Goal: Transaction & Acquisition: Book appointment/travel/reservation

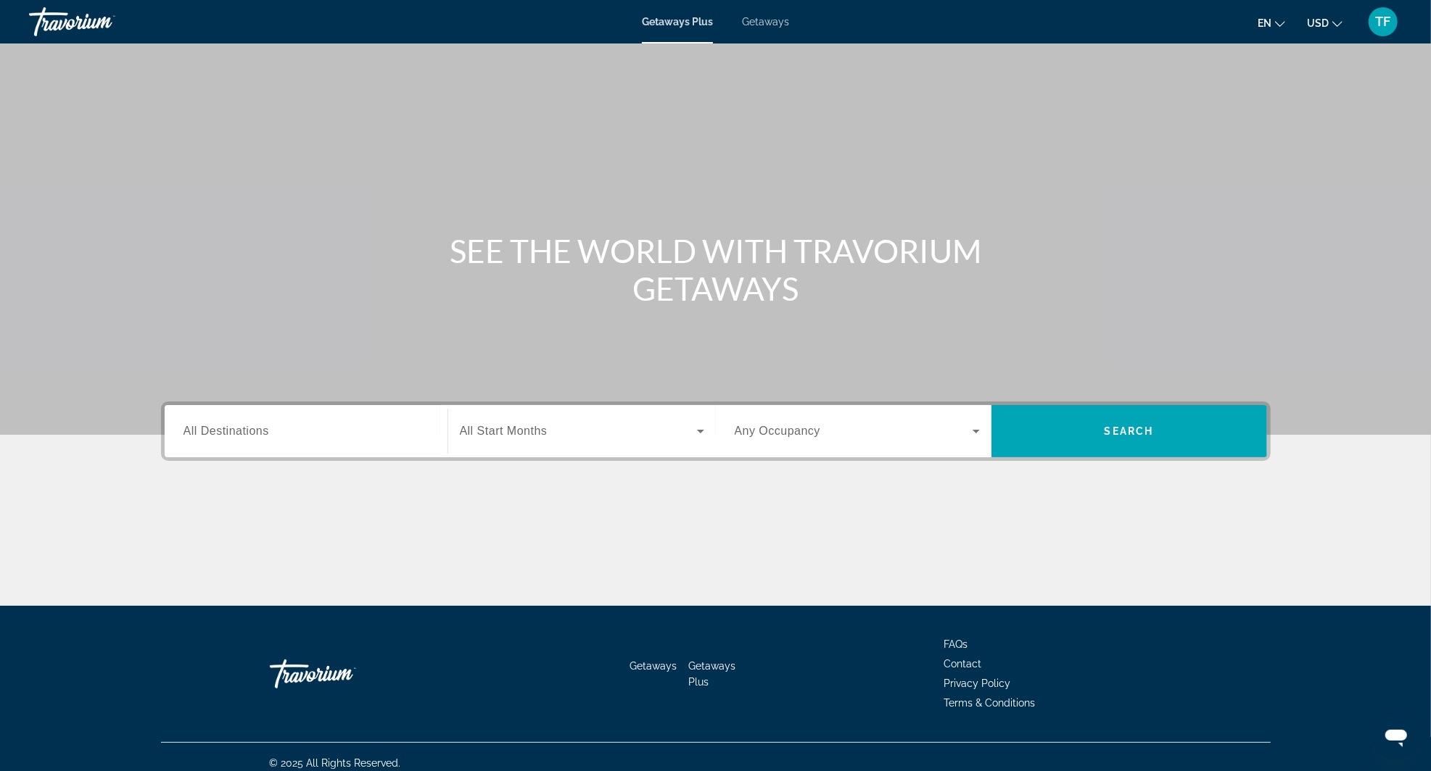
click at [769, 20] on span "Getaways" at bounding box center [765, 22] width 47 height 12
click at [287, 429] on input "Destination All Destinations" at bounding box center [305, 431] width 245 height 17
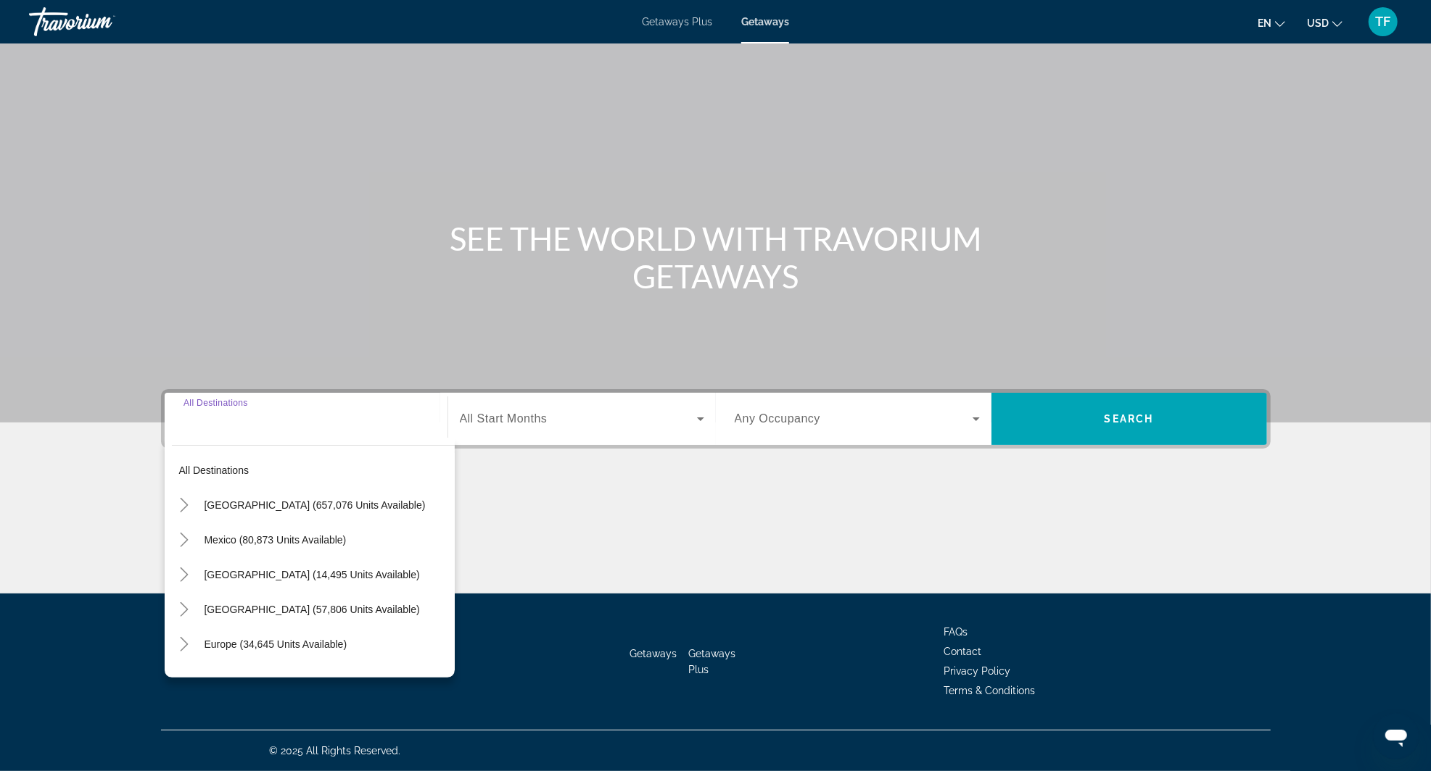
scroll to position [70, 0]
click at [181, 493] on mat-icon "Toggle United States (657,076 units available)" at bounding box center [184, 505] width 25 height 25
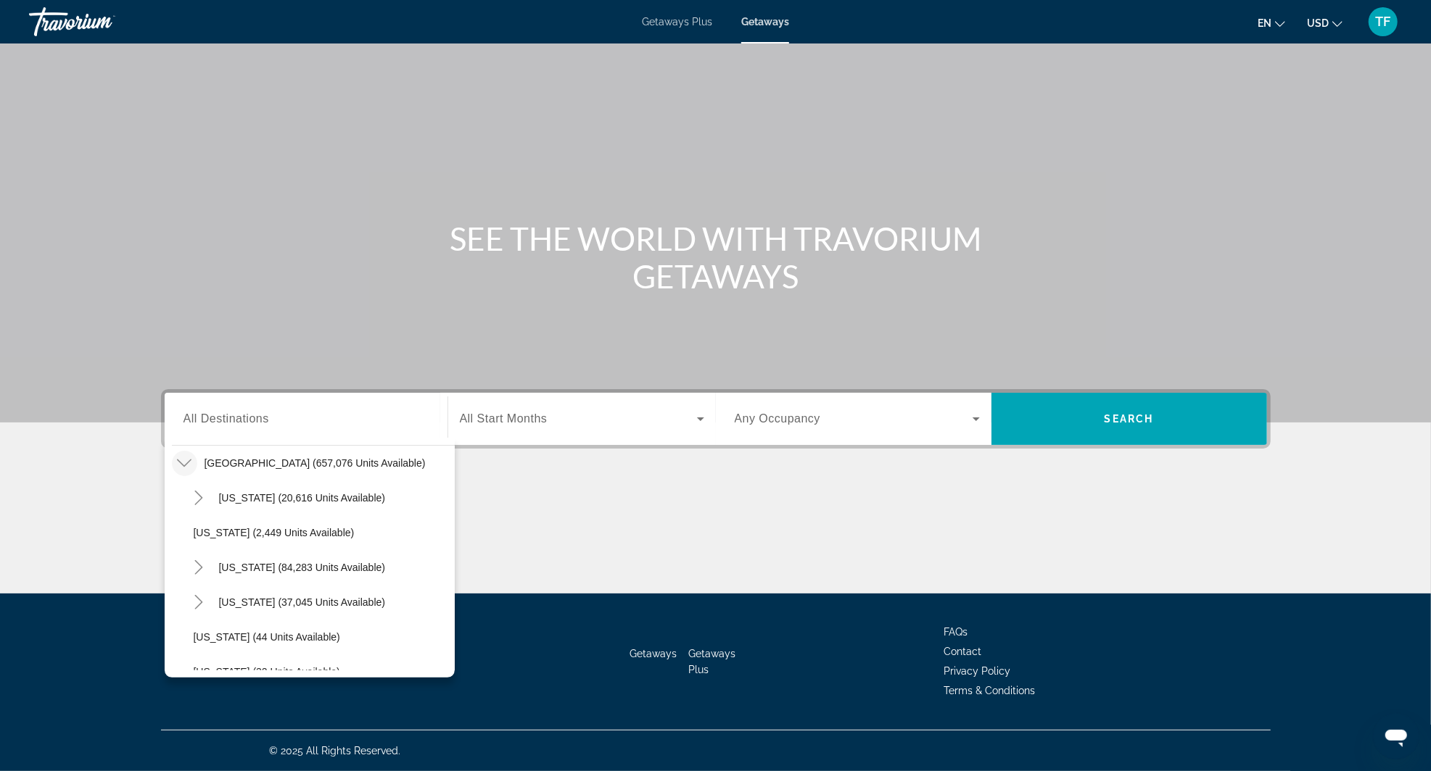
click at [181, 451] on mat-icon "Toggle United States (657,076 units available)" at bounding box center [184, 463] width 25 height 25
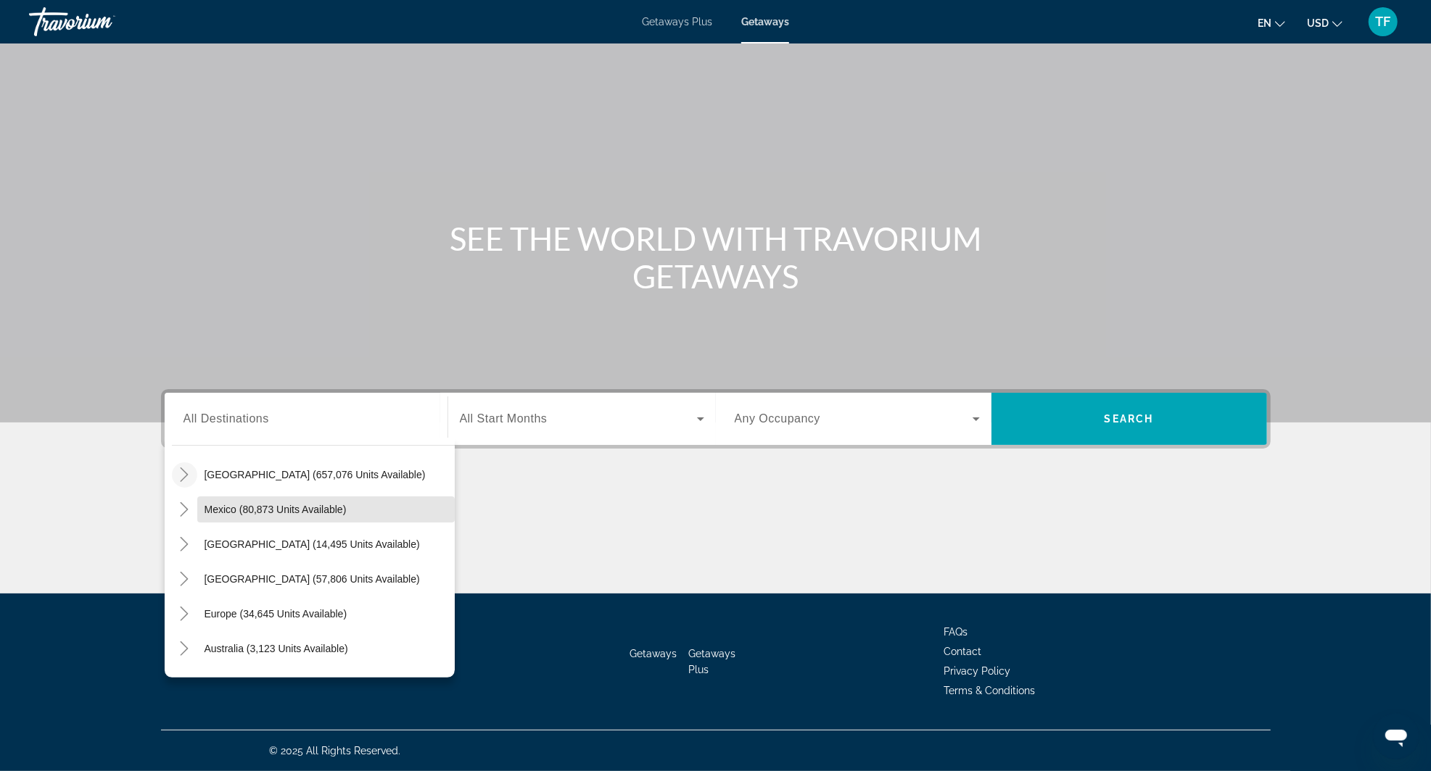
scroll to position [0, 0]
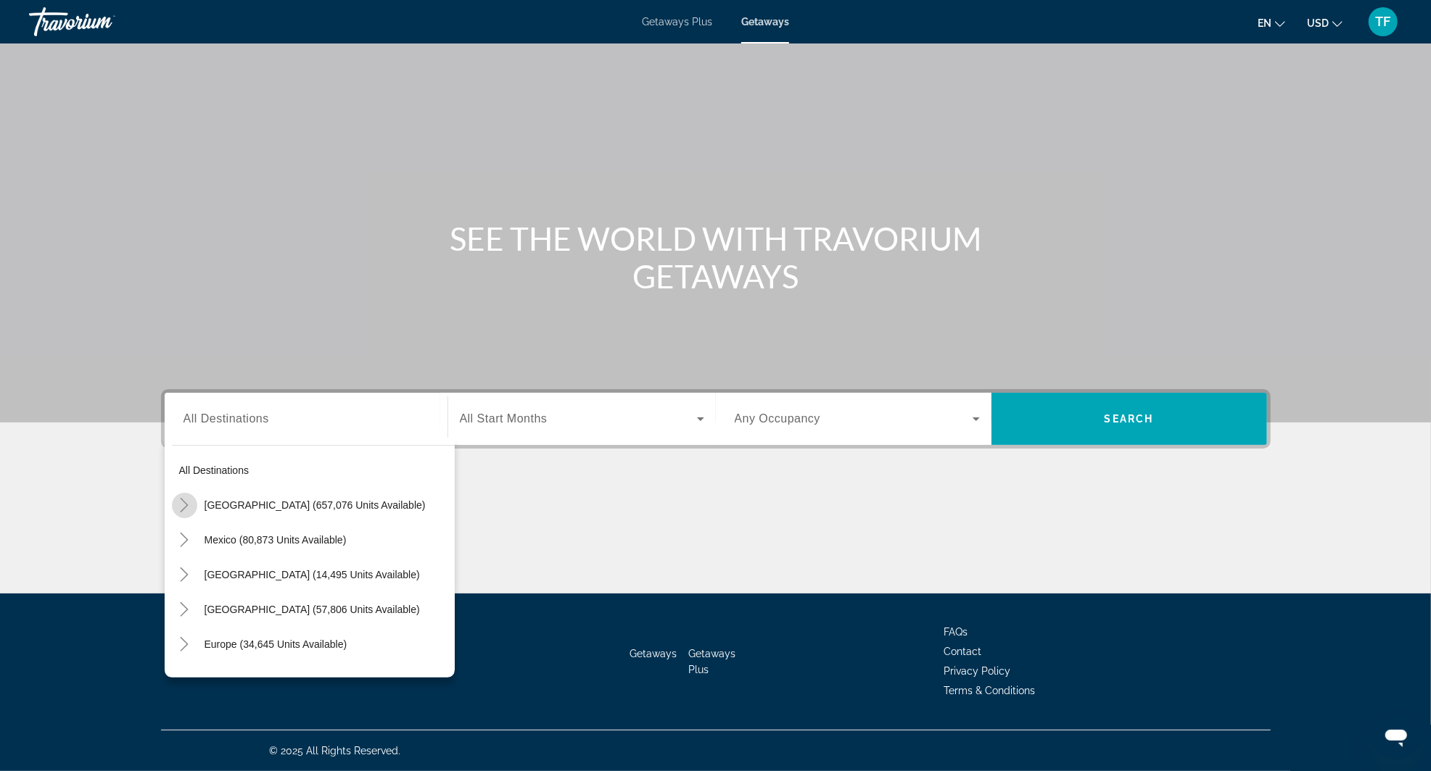
click at [186, 498] on icon "Toggle United States (657,076 units available)" at bounding box center [185, 505] width 8 height 15
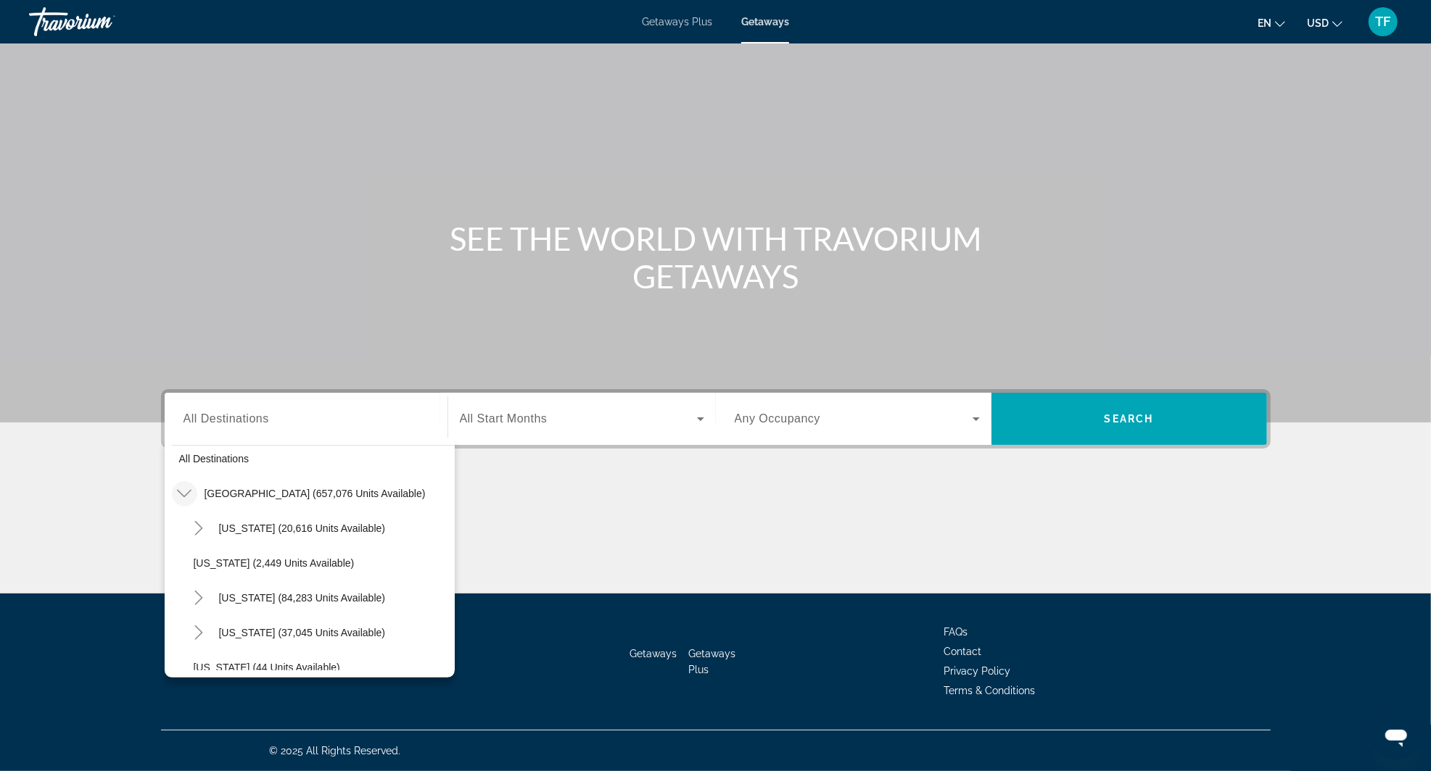
scroll to position [10, 0]
click at [180, 492] on icon "Toggle United States (657,076 units available)" at bounding box center [184, 496] width 15 height 8
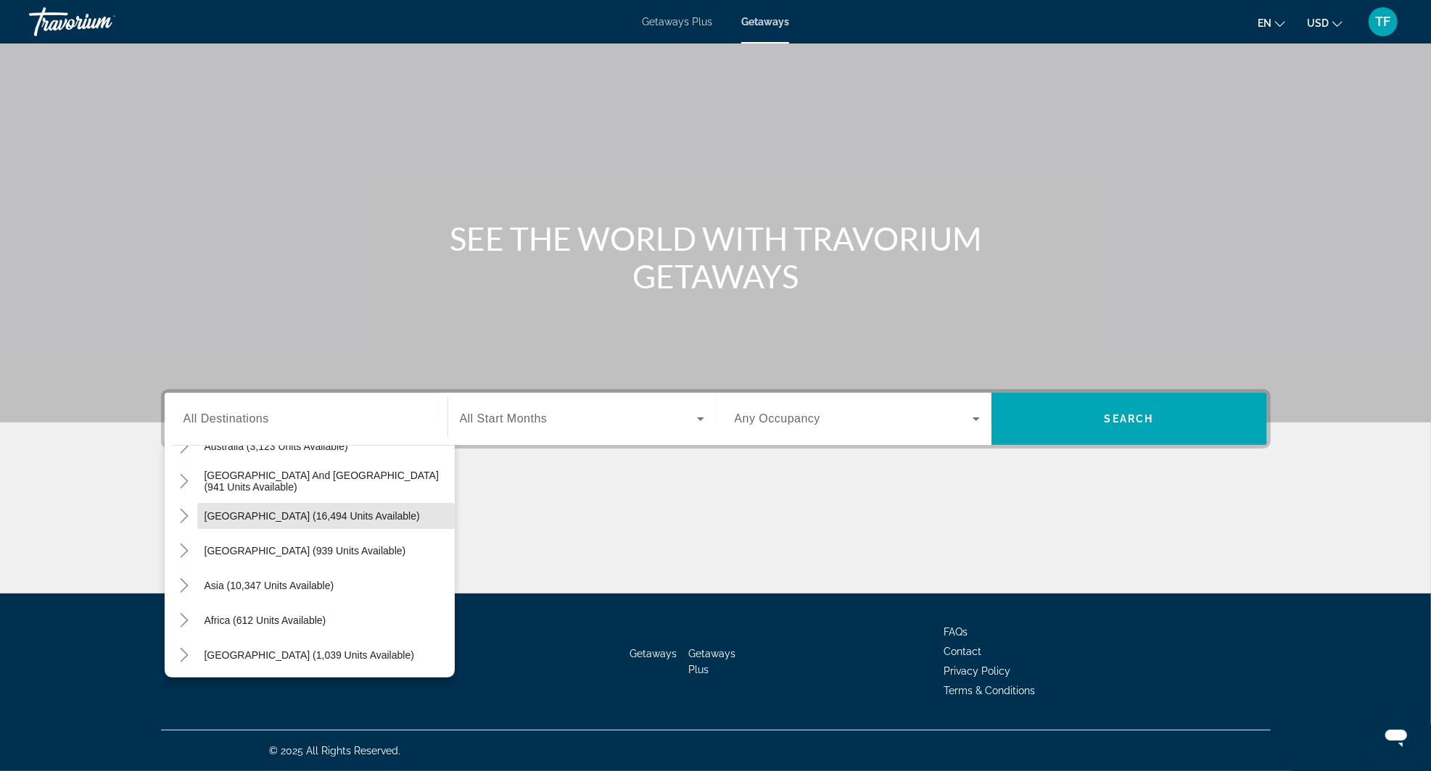
scroll to position [235, 0]
click at [181, 576] on icon "Toggle Asia (10,347 units available)" at bounding box center [185, 583] width 8 height 15
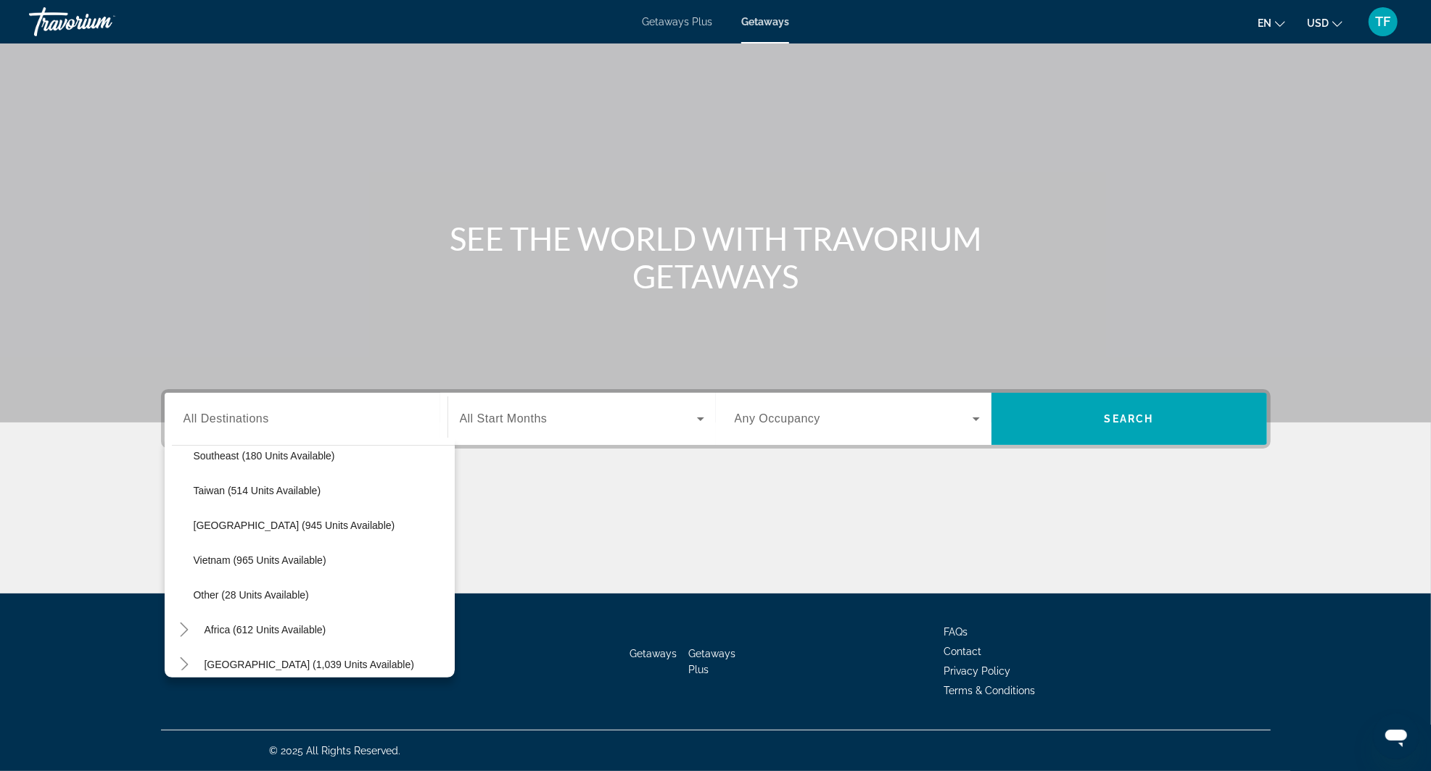
scroll to position [746, 0]
click at [303, 508] on span "Search widget" at bounding box center [320, 525] width 268 height 35
type input "**********"
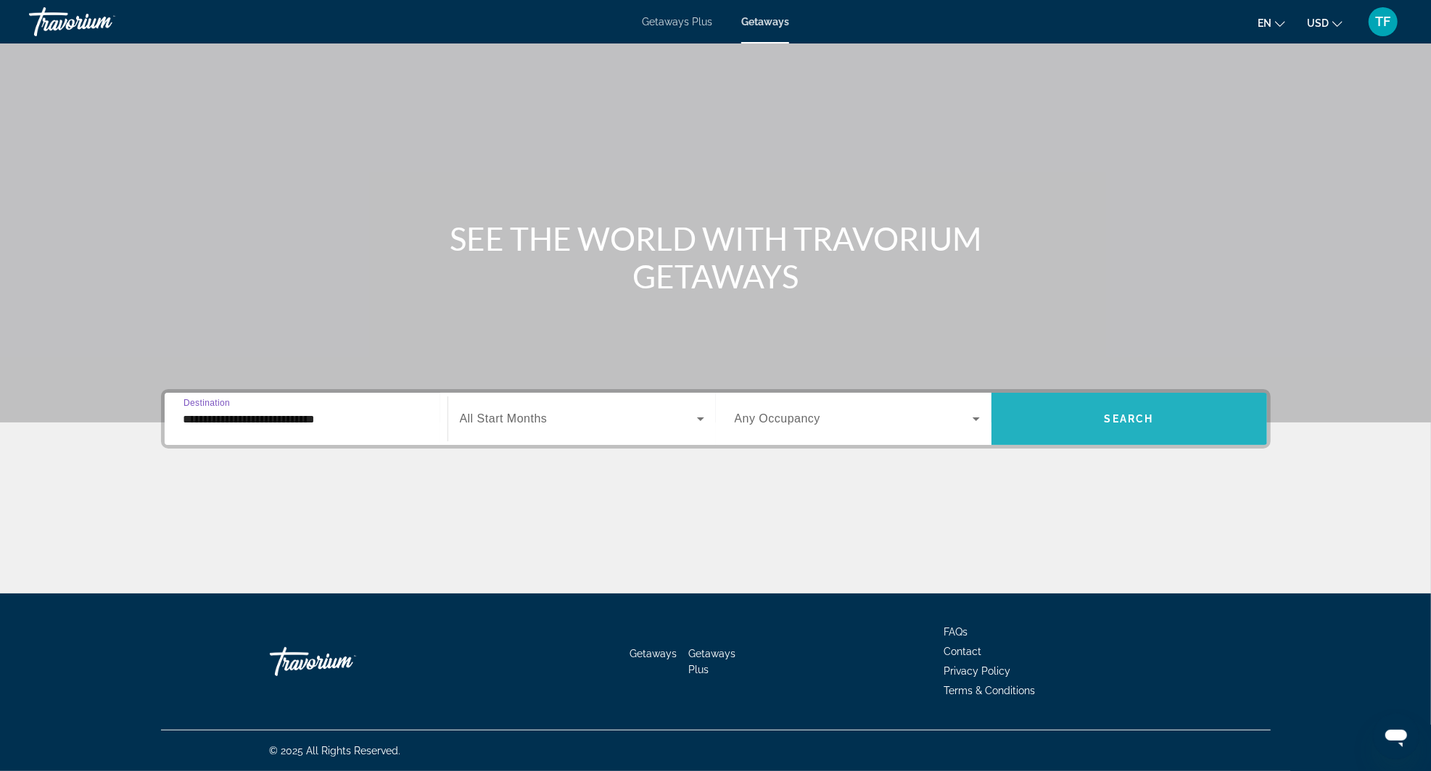
click at [1124, 402] on span "Search widget" at bounding box center [1129, 419] width 276 height 35
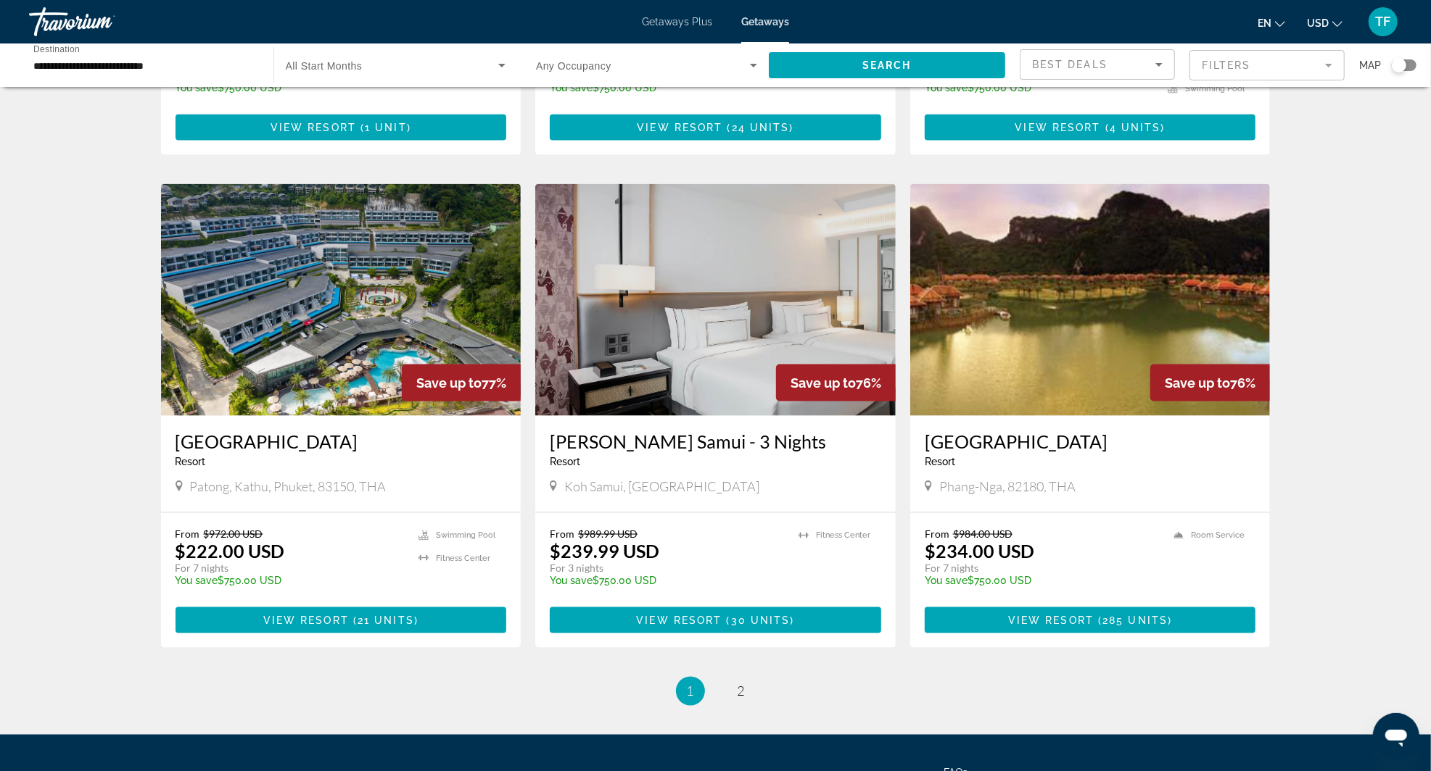
scroll to position [1478, 0]
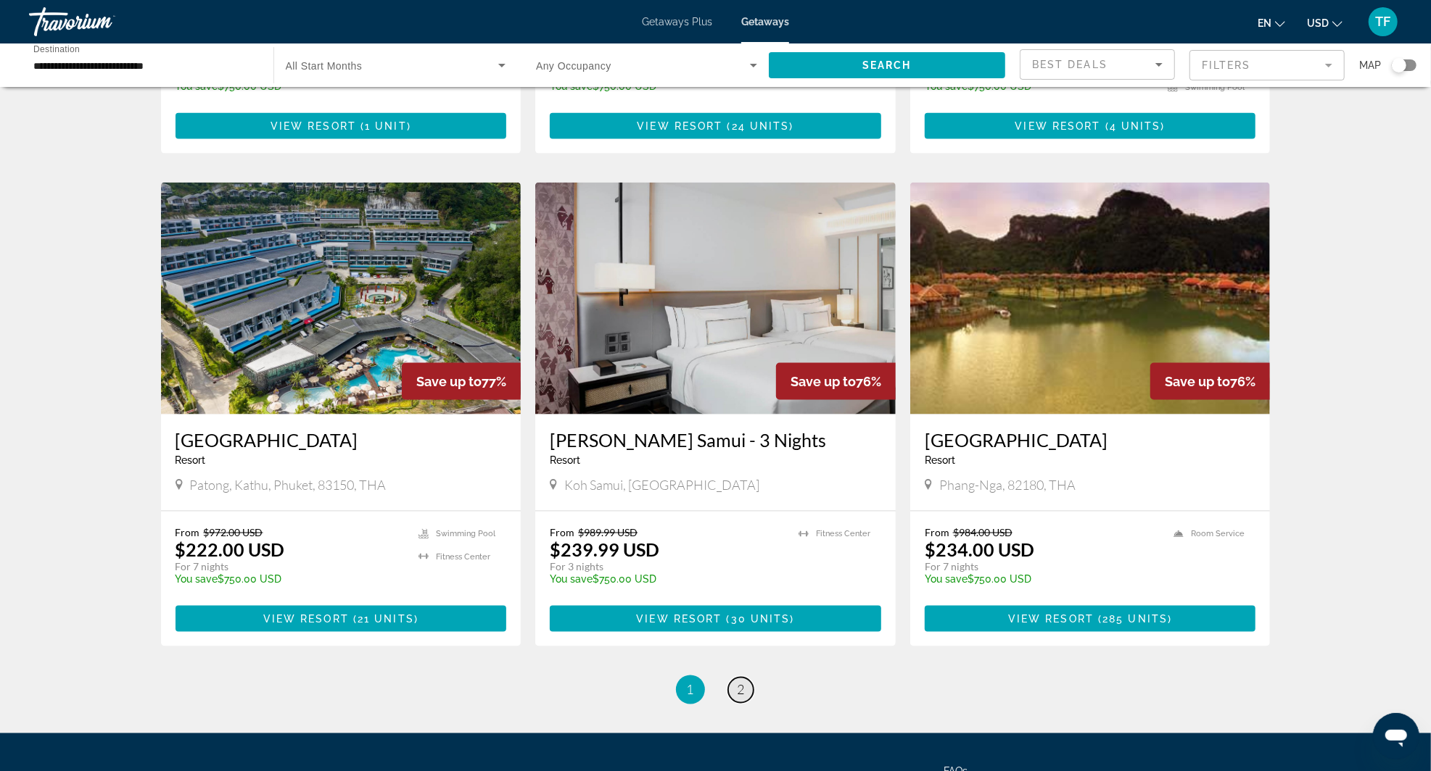
click at [737, 692] on span "2" at bounding box center [740, 690] width 7 height 16
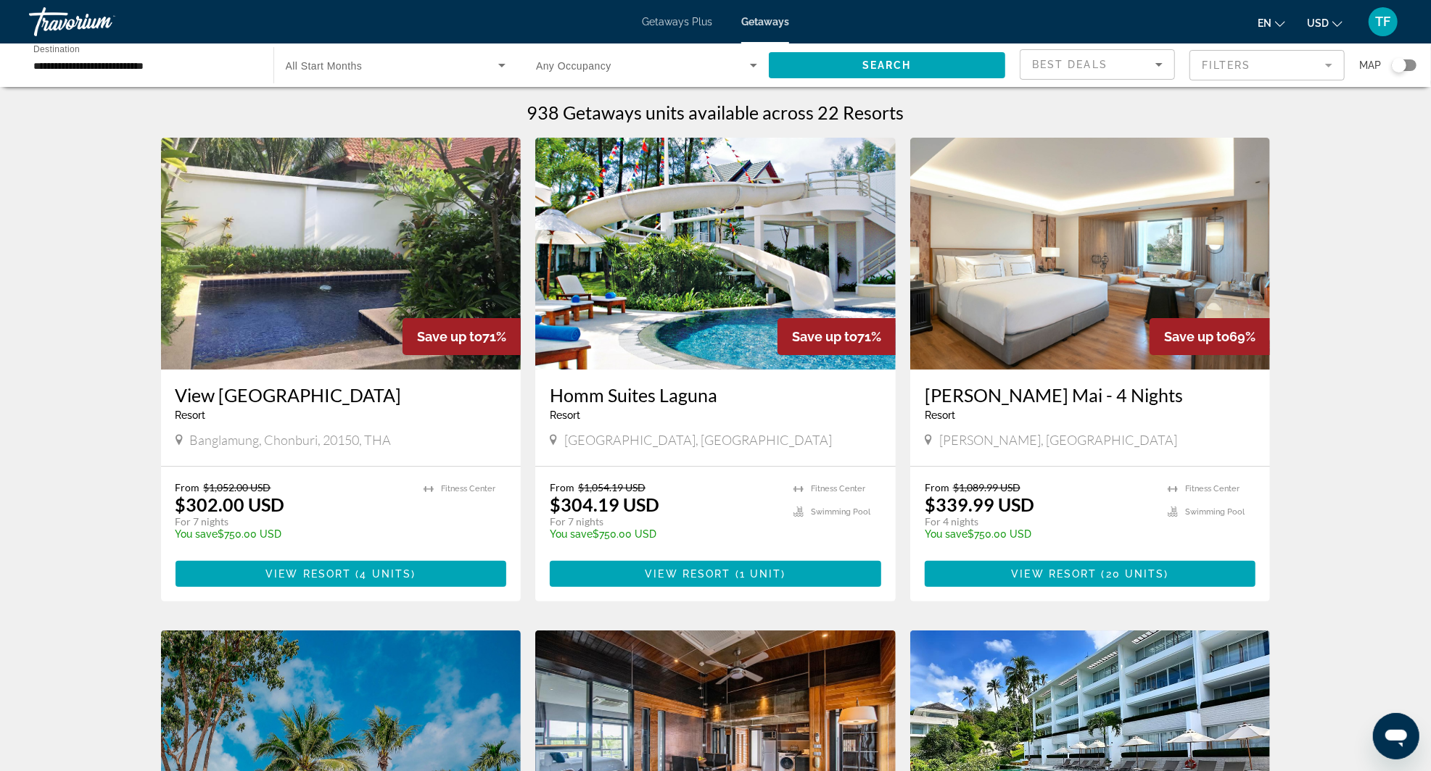
click at [209, 63] on input "**********" at bounding box center [143, 65] width 221 height 17
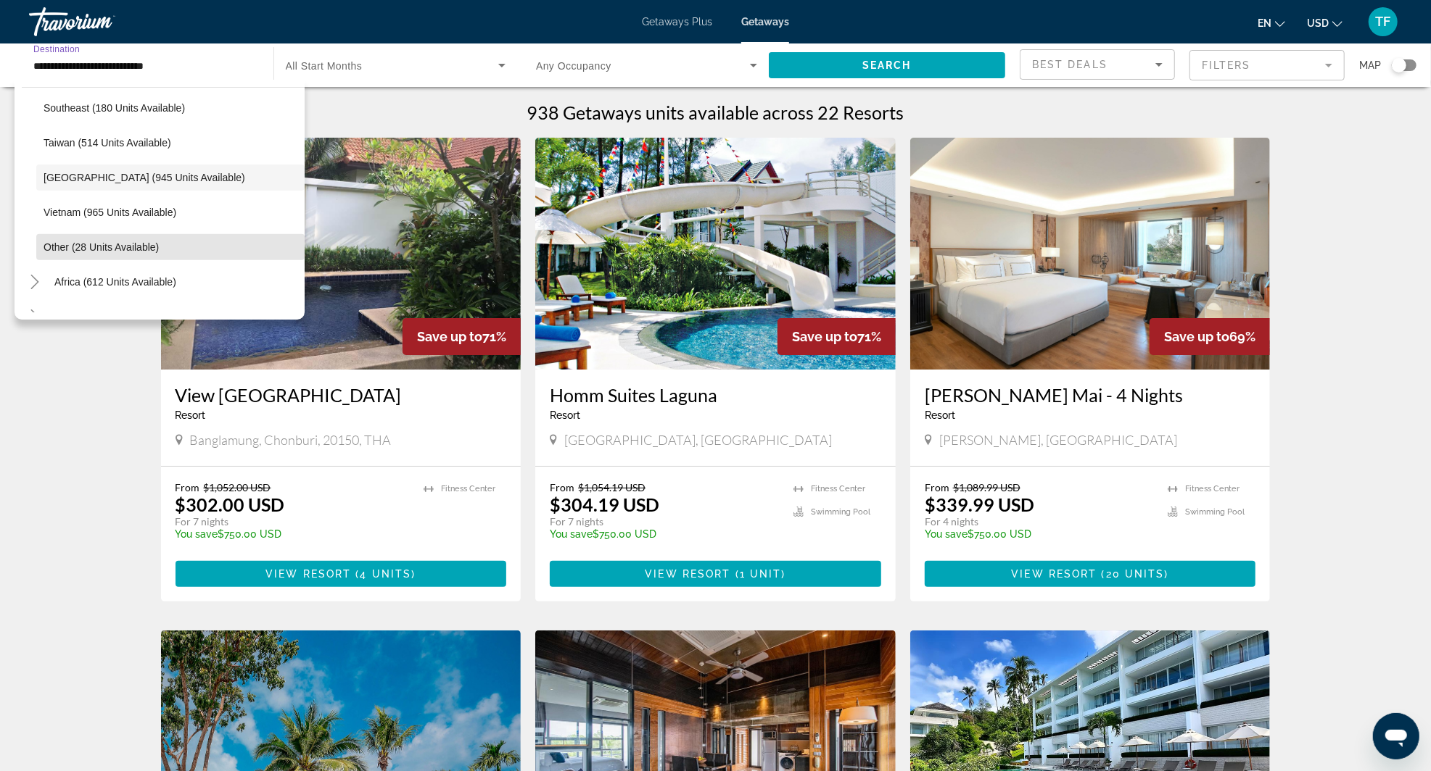
scroll to position [757, 0]
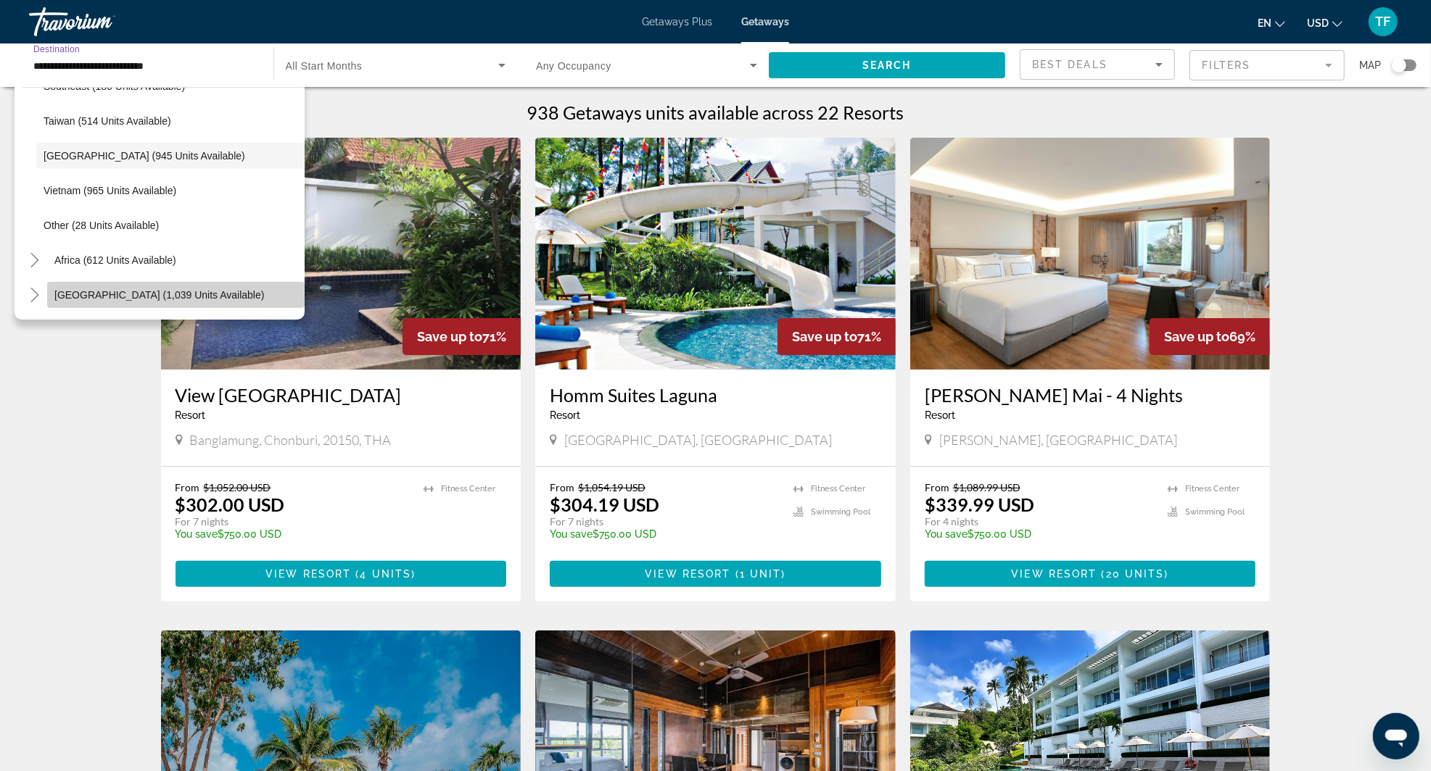
click at [49, 289] on span "Search widget" at bounding box center [175, 295] width 257 height 35
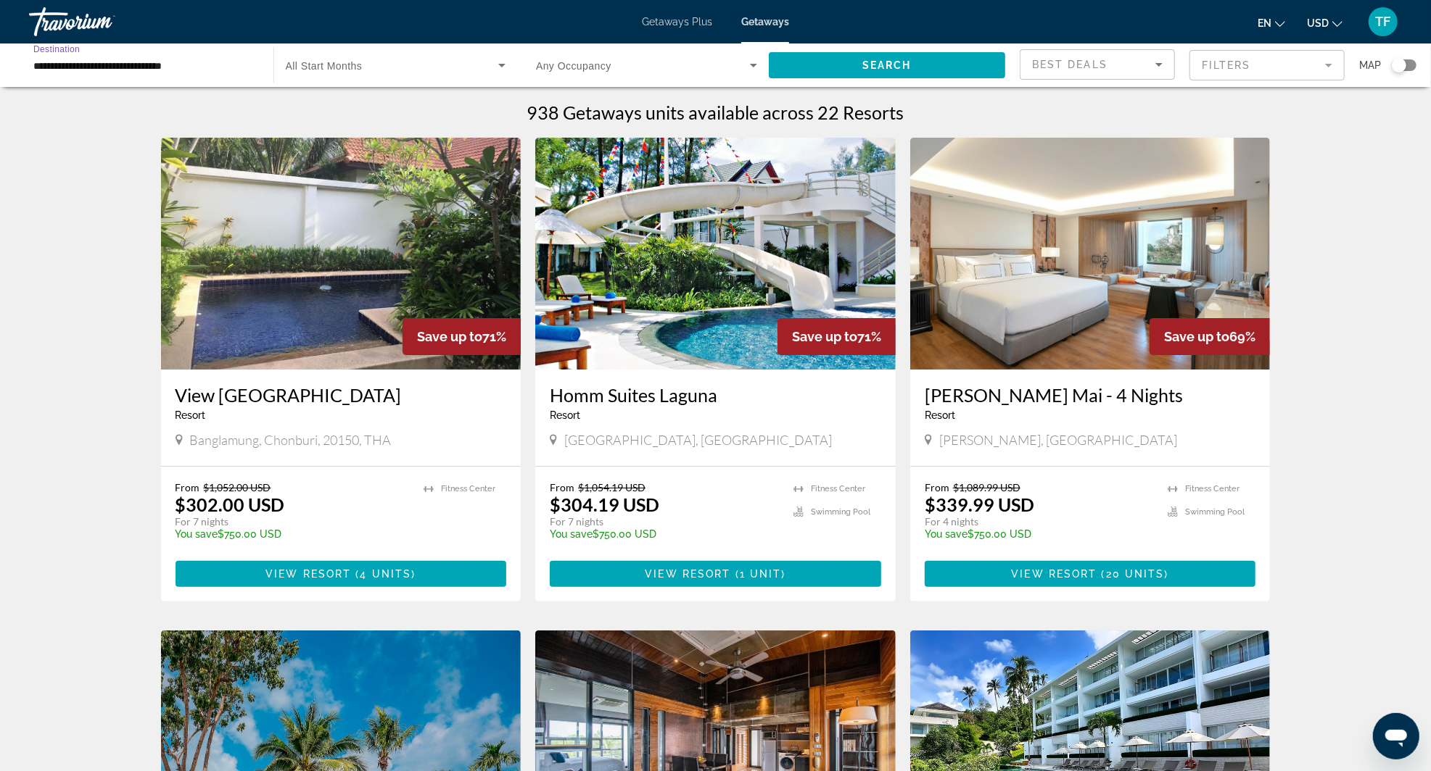
click at [189, 57] on input "**********" at bounding box center [143, 65] width 221 height 17
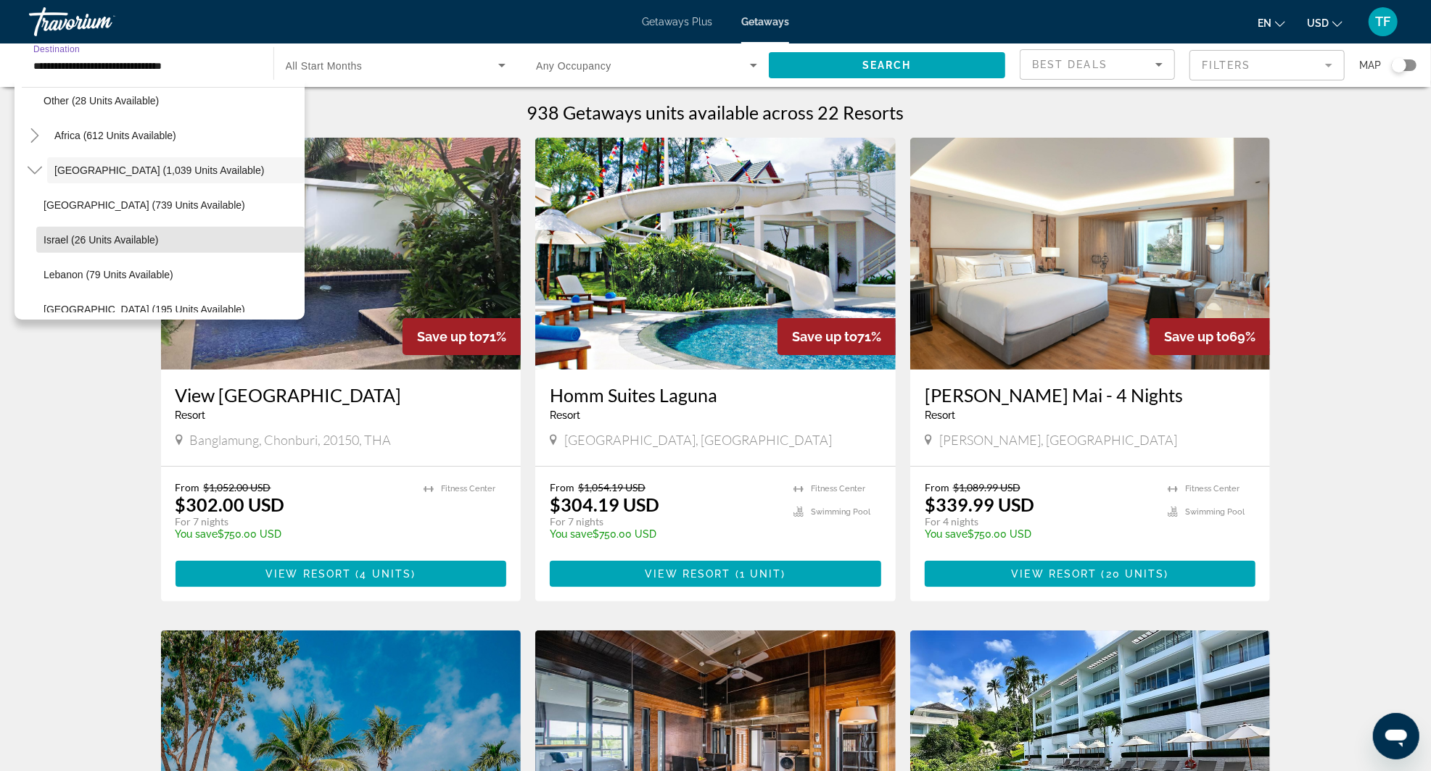
scroll to position [896, 0]
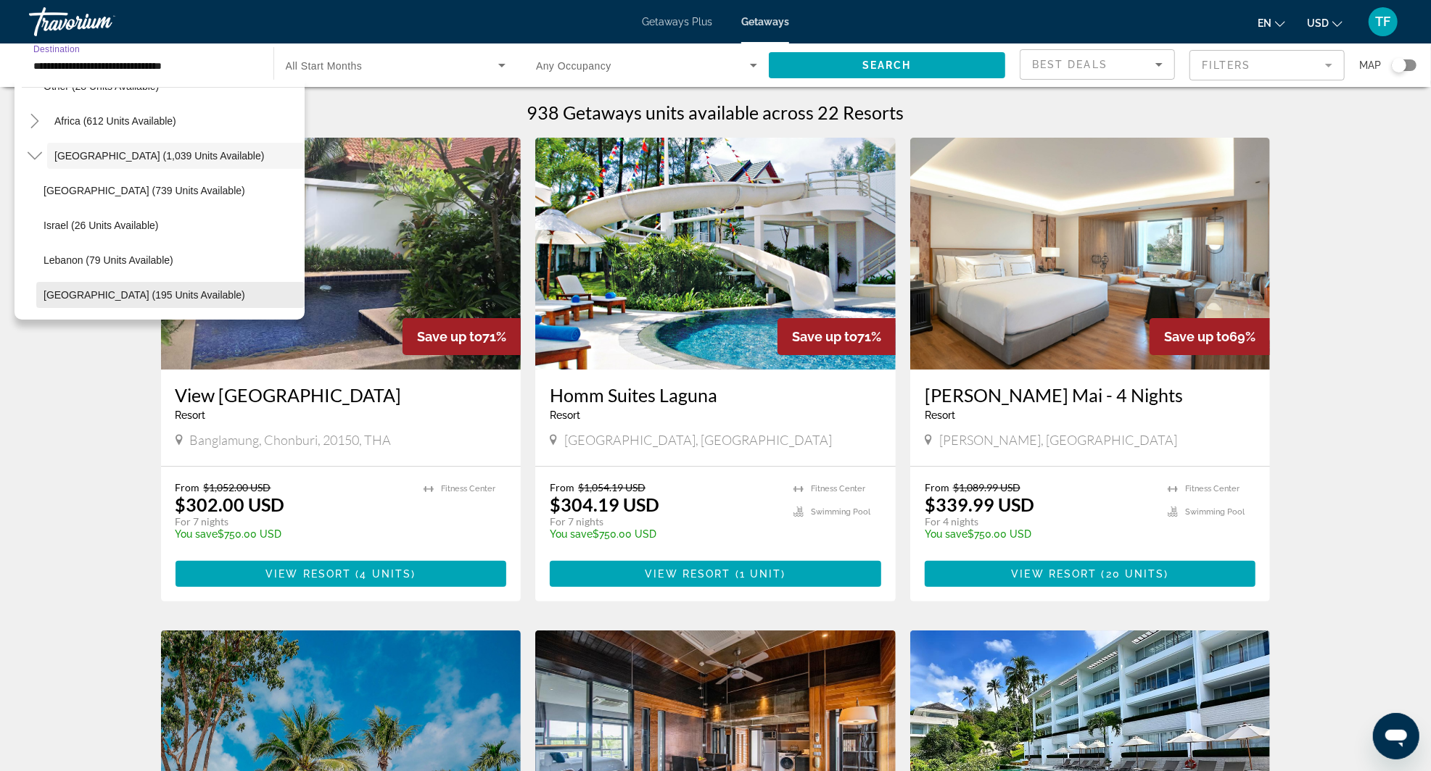
click at [156, 297] on span "[GEOGRAPHIC_DATA] (195 units available)" at bounding box center [145, 295] width 202 height 12
type input "**********"
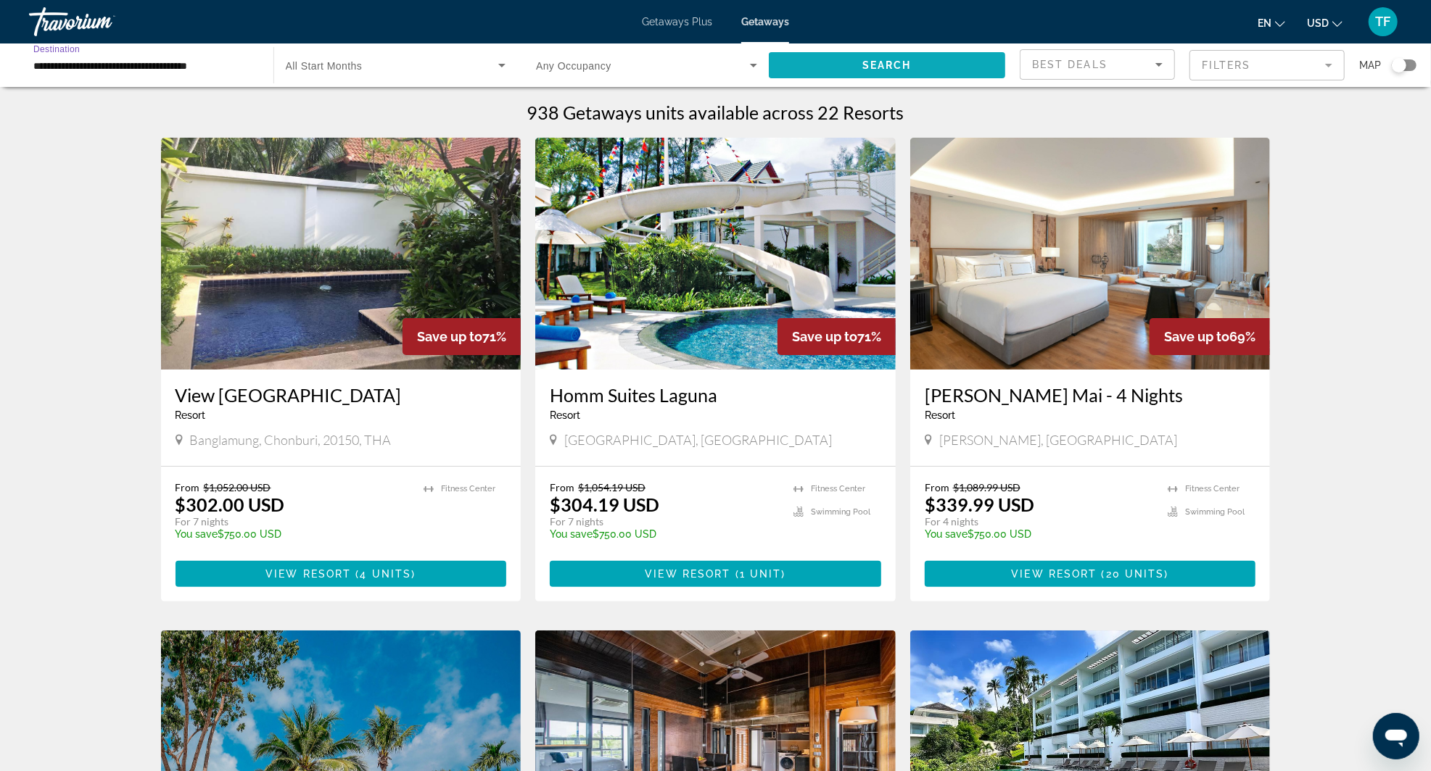
click at [918, 70] on span "Search widget" at bounding box center [887, 65] width 237 height 35
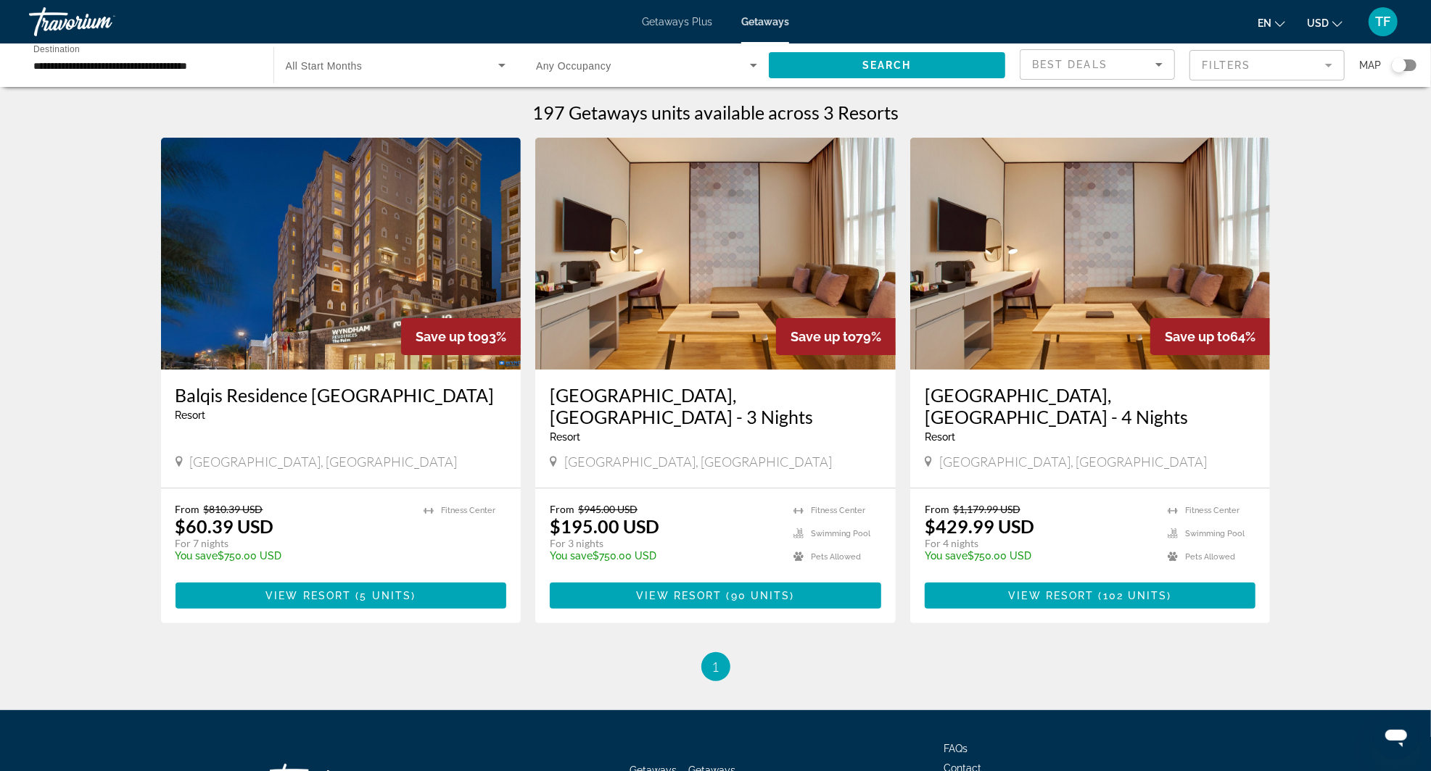
click at [399, 428] on div "Balqis Residence [GEOGRAPHIC_DATA] - This is an adults only resort" at bounding box center [340, 408] width 331 height 48
click at [411, 302] on img "Main content" at bounding box center [341, 254] width 360 height 232
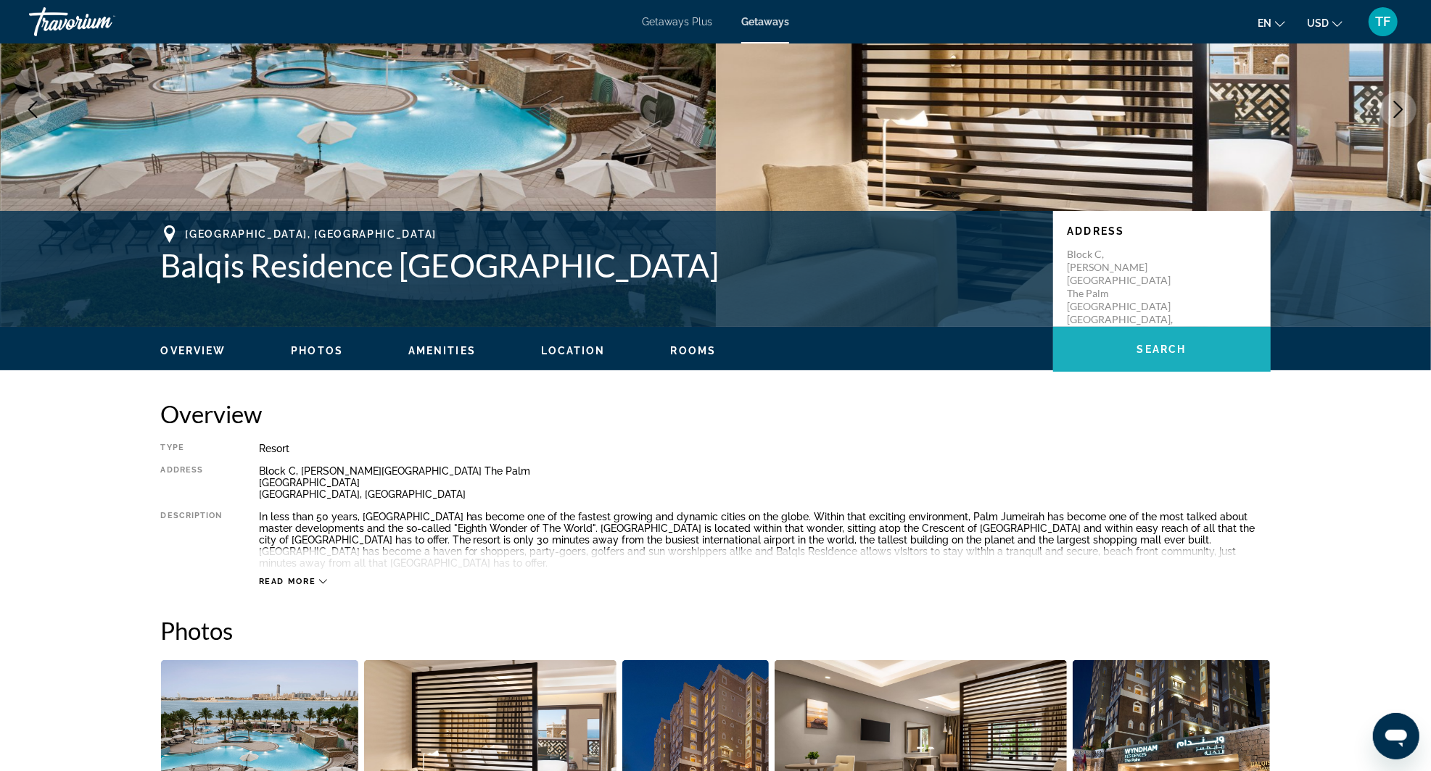
scroll to position [160, 0]
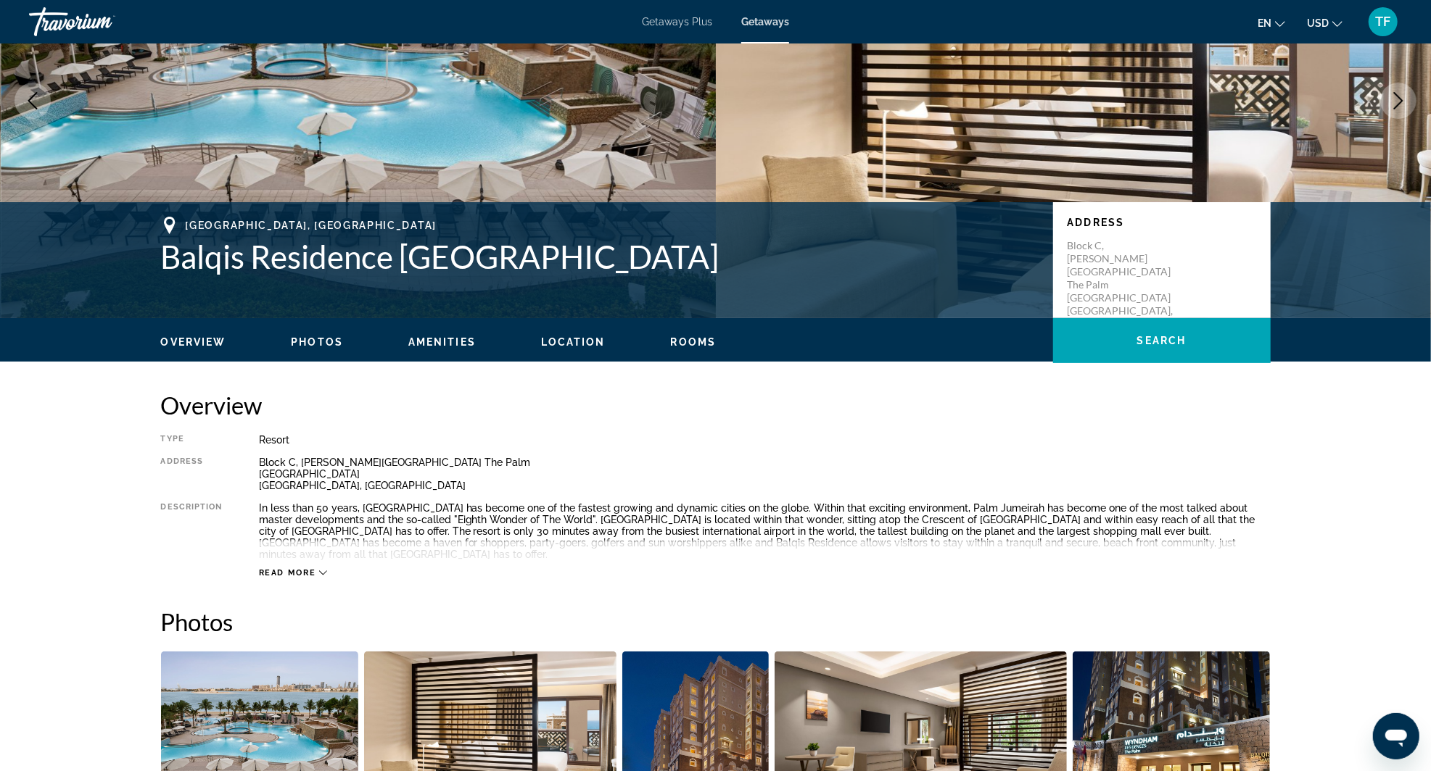
click at [703, 346] on span "Rooms" at bounding box center [694, 342] width 46 height 12
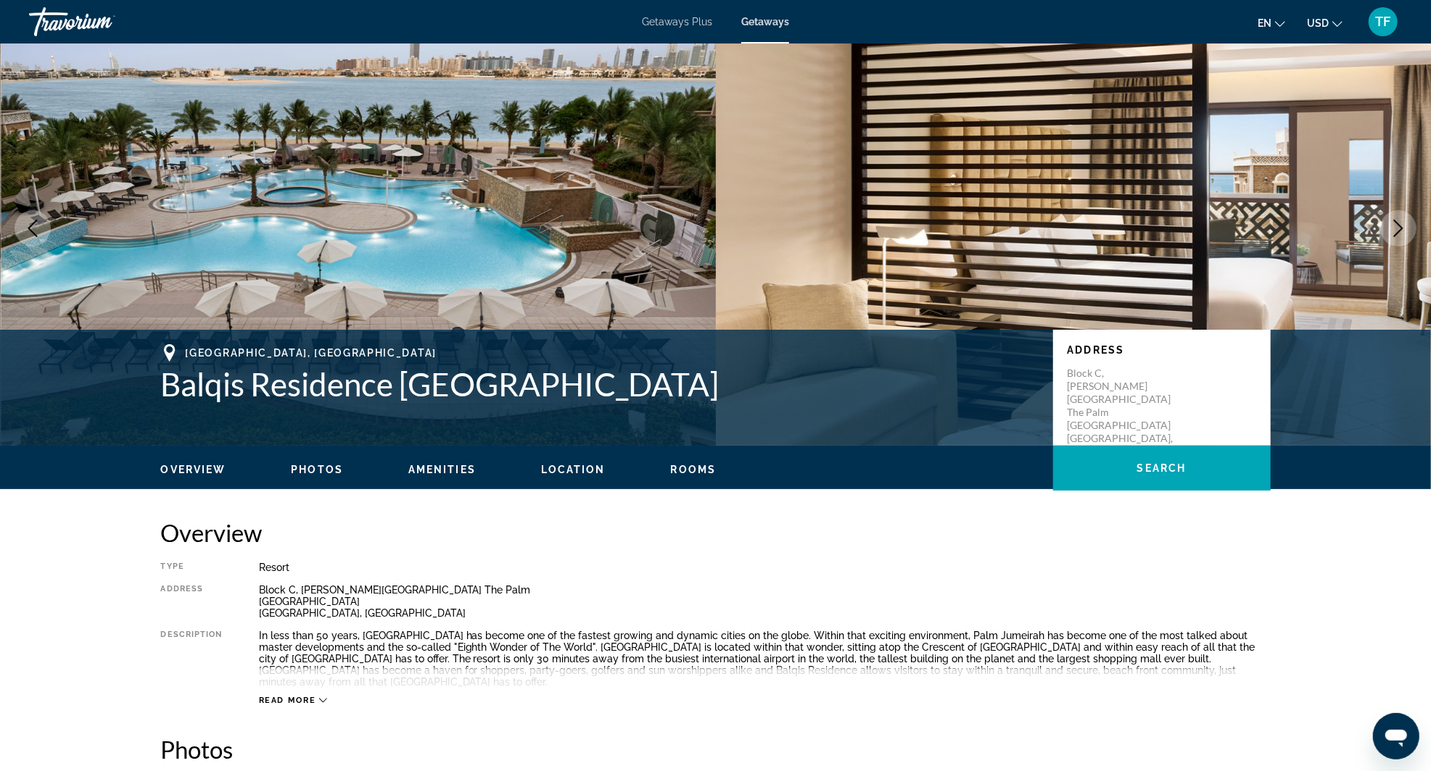
scroll to position [0, 0]
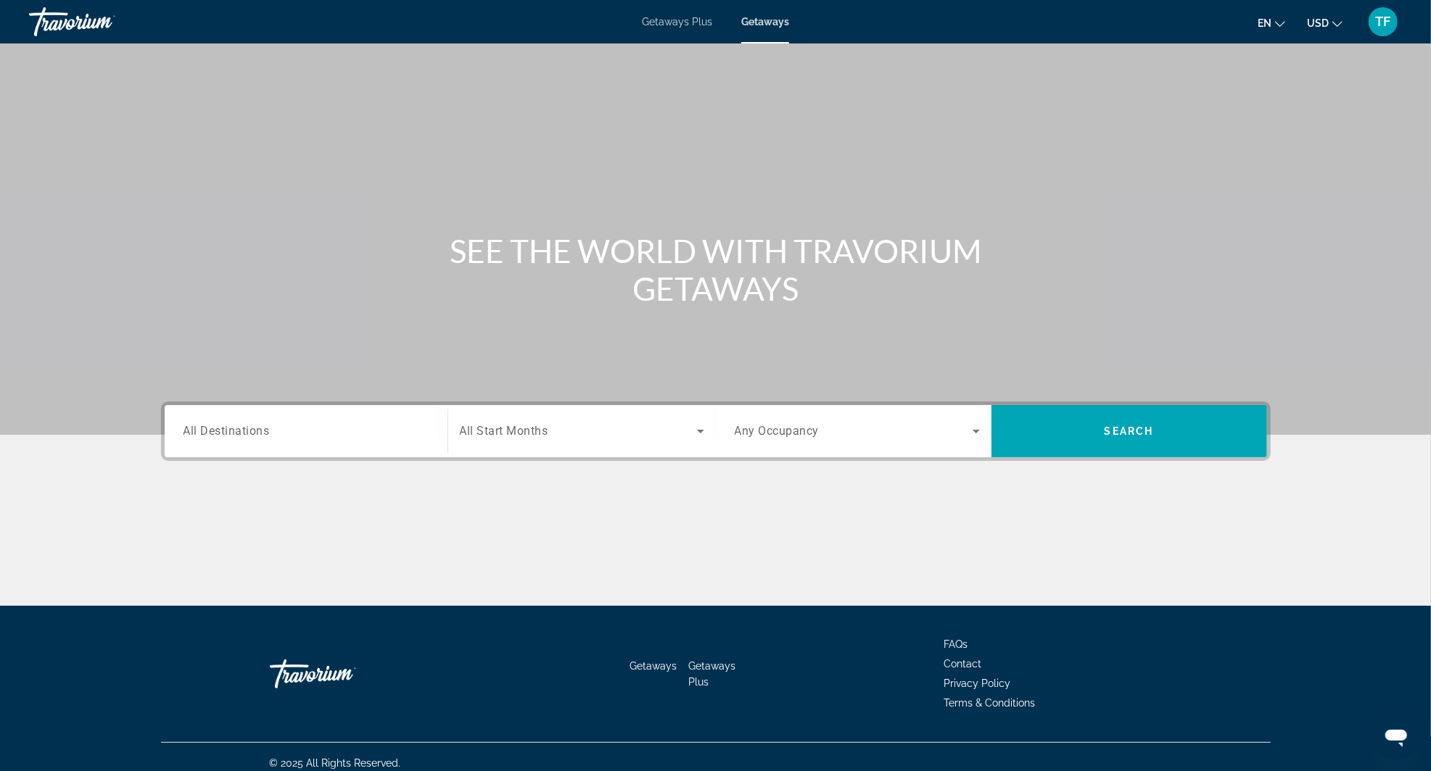
click at [265, 436] on span "All Destinations" at bounding box center [226, 431] width 86 height 14
click at [265, 436] on input "Destination All Destinations" at bounding box center [305, 431] width 245 height 17
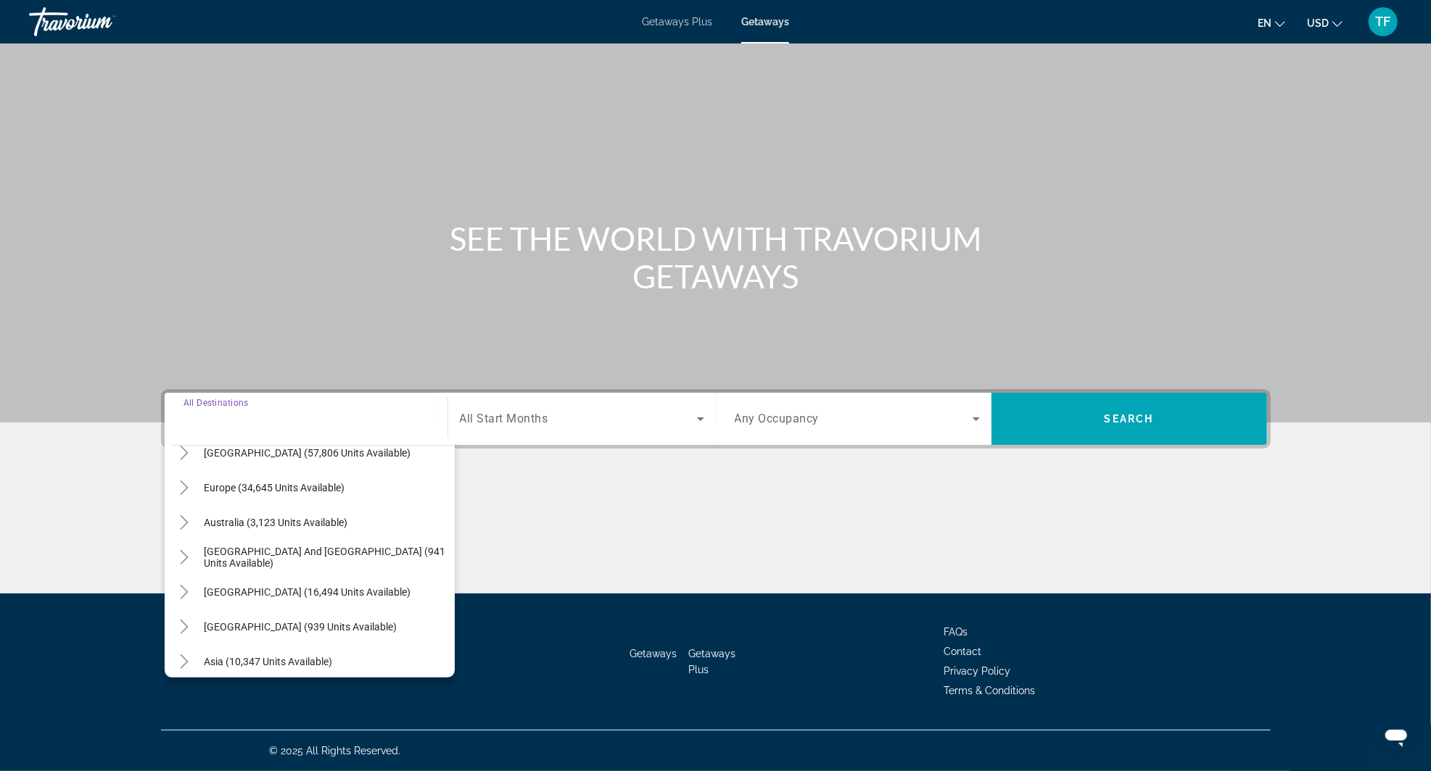
scroll to position [161, 0]
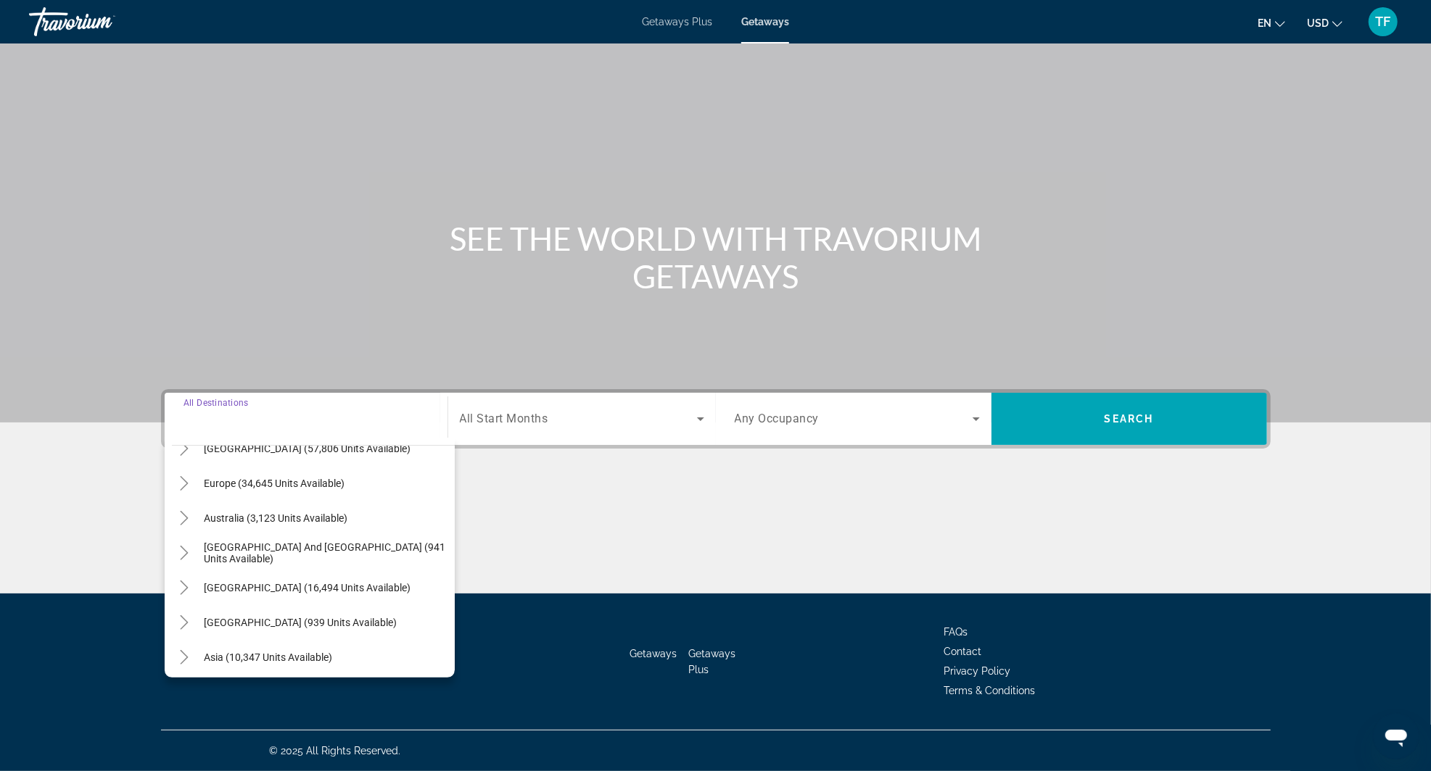
click at [674, 410] on span "Search widget" at bounding box center [578, 418] width 237 height 17
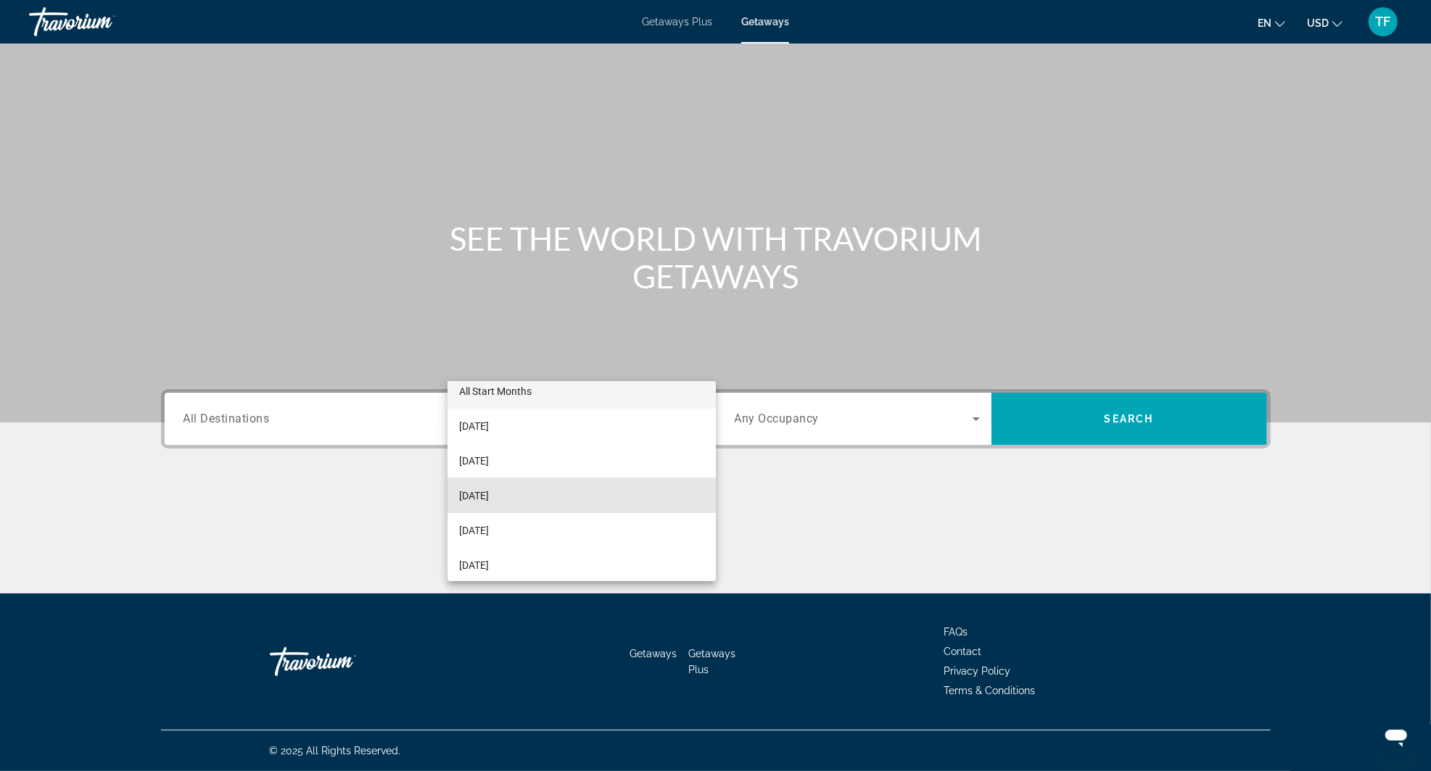
scroll to position [0, 0]
click at [913, 368] on div at bounding box center [715, 385] width 1431 height 771
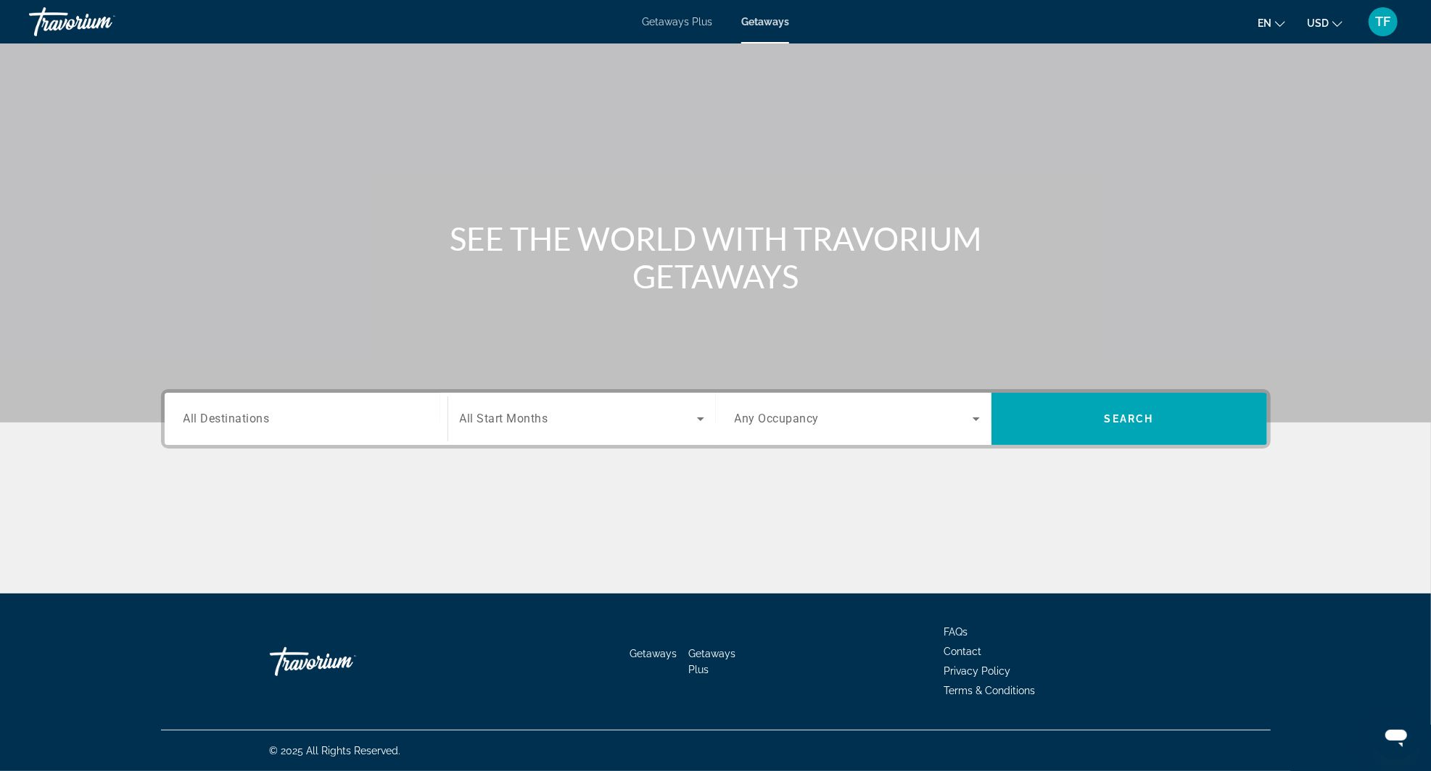
click at [930, 410] on span "Search widget" at bounding box center [854, 418] width 238 height 17
